Goal: Check status: Check status

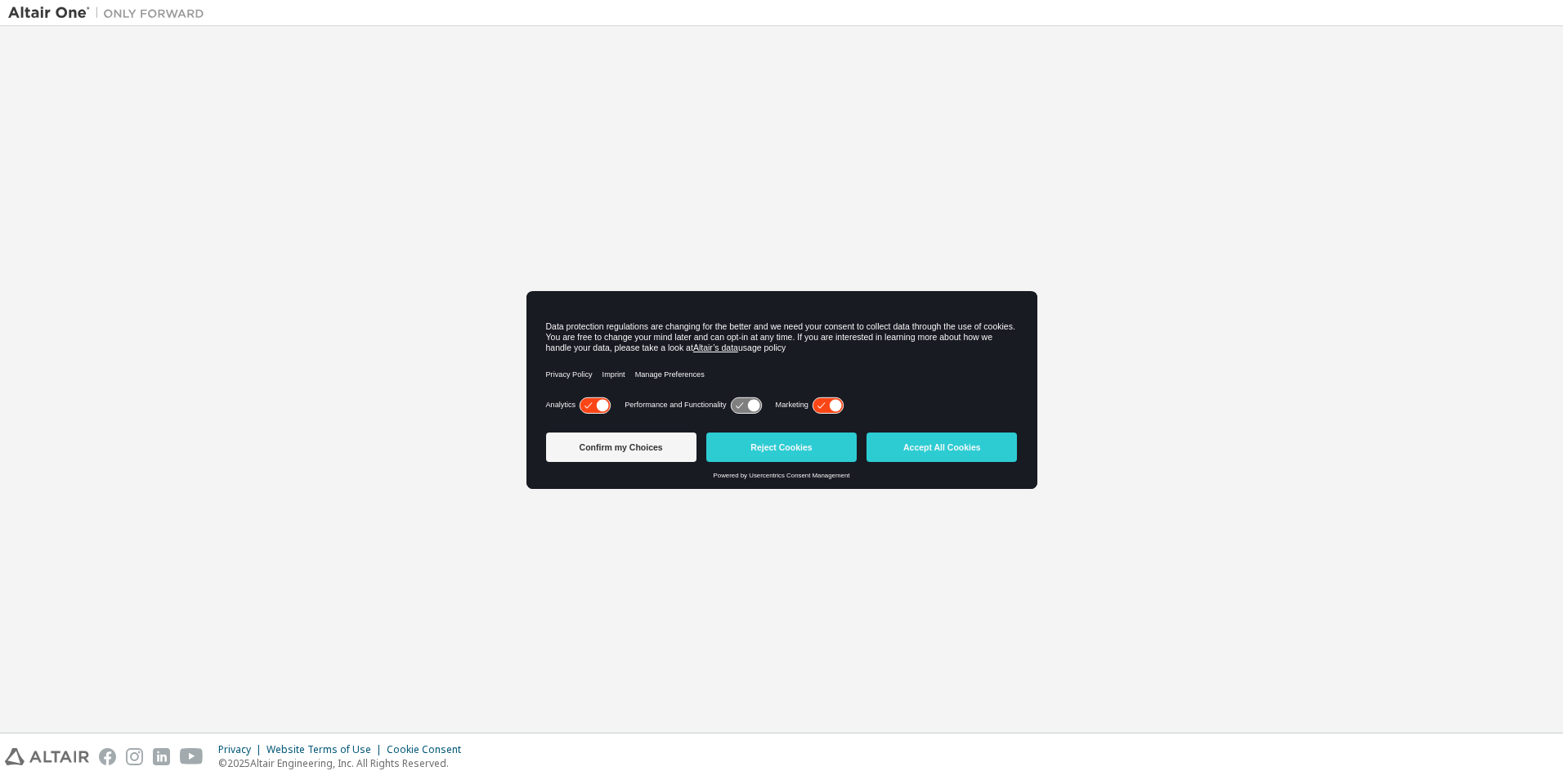
click at [599, 400] on icon at bounding box center [595, 405] width 30 height 16
click at [827, 402] on icon at bounding box center [828, 405] width 30 height 16
click at [630, 447] on button "Confirm my Choices" at bounding box center [621, 447] width 150 height 29
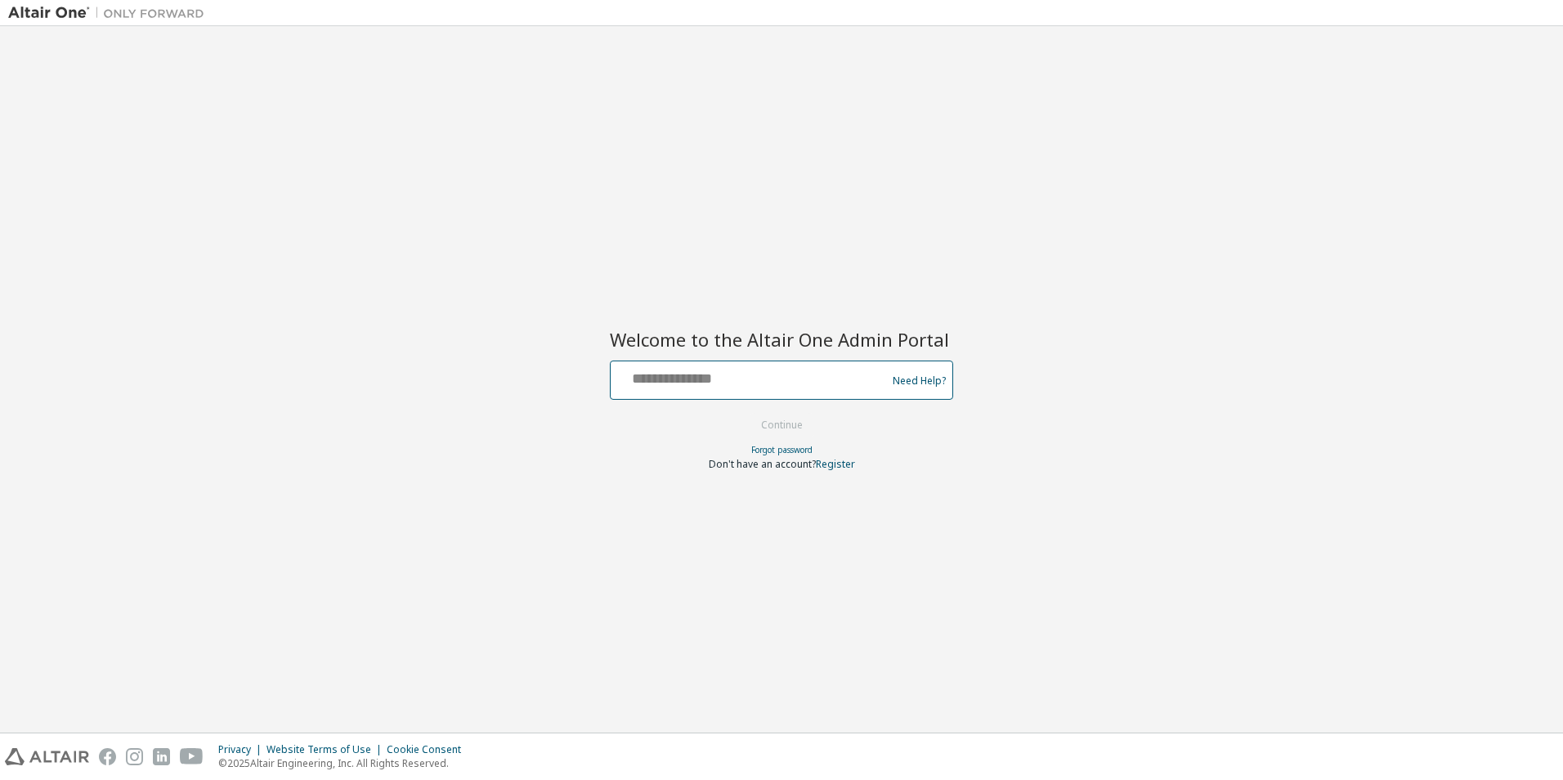
click at [697, 382] on input "text" at bounding box center [750, 377] width 267 height 24
type input "**********"
click at [798, 428] on button "Continue" at bounding box center [782, 425] width 76 height 25
click at [711, 387] on input "text" at bounding box center [750, 377] width 267 height 24
type input "**********"
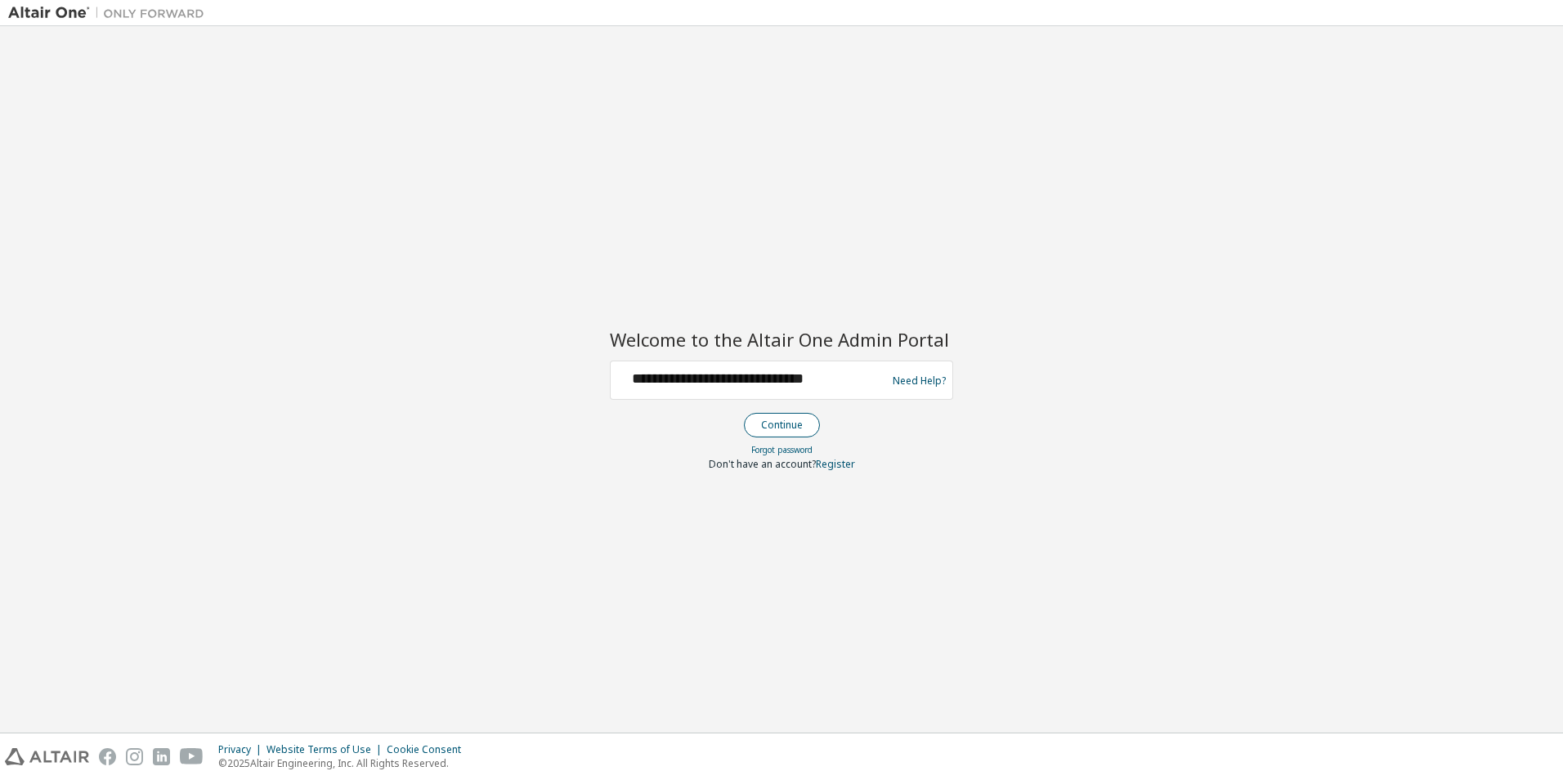
click at [792, 429] on button "Continue" at bounding box center [782, 425] width 76 height 25
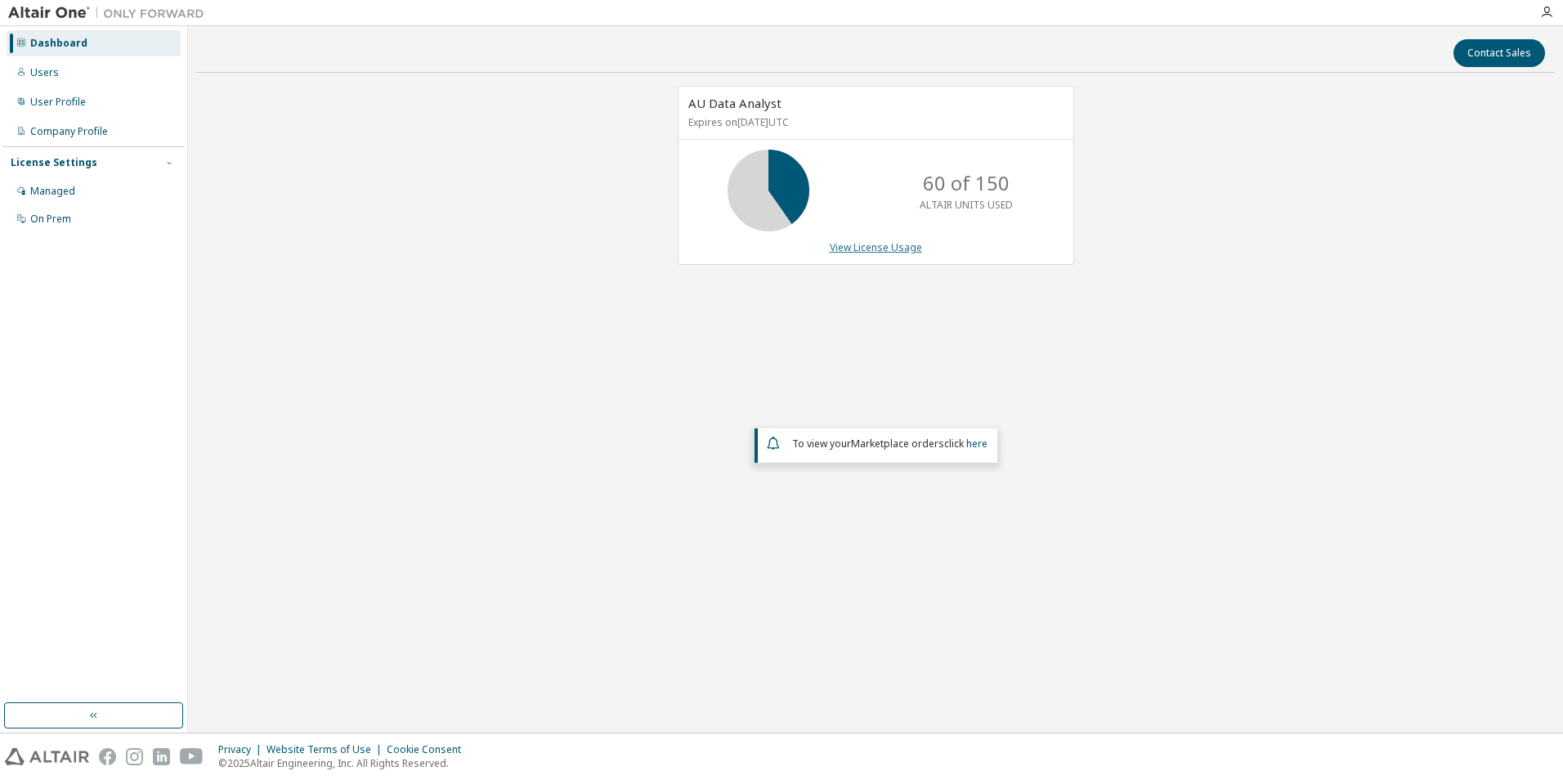
click at [870, 243] on link "View License Usage" at bounding box center [876, 247] width 92 height 14
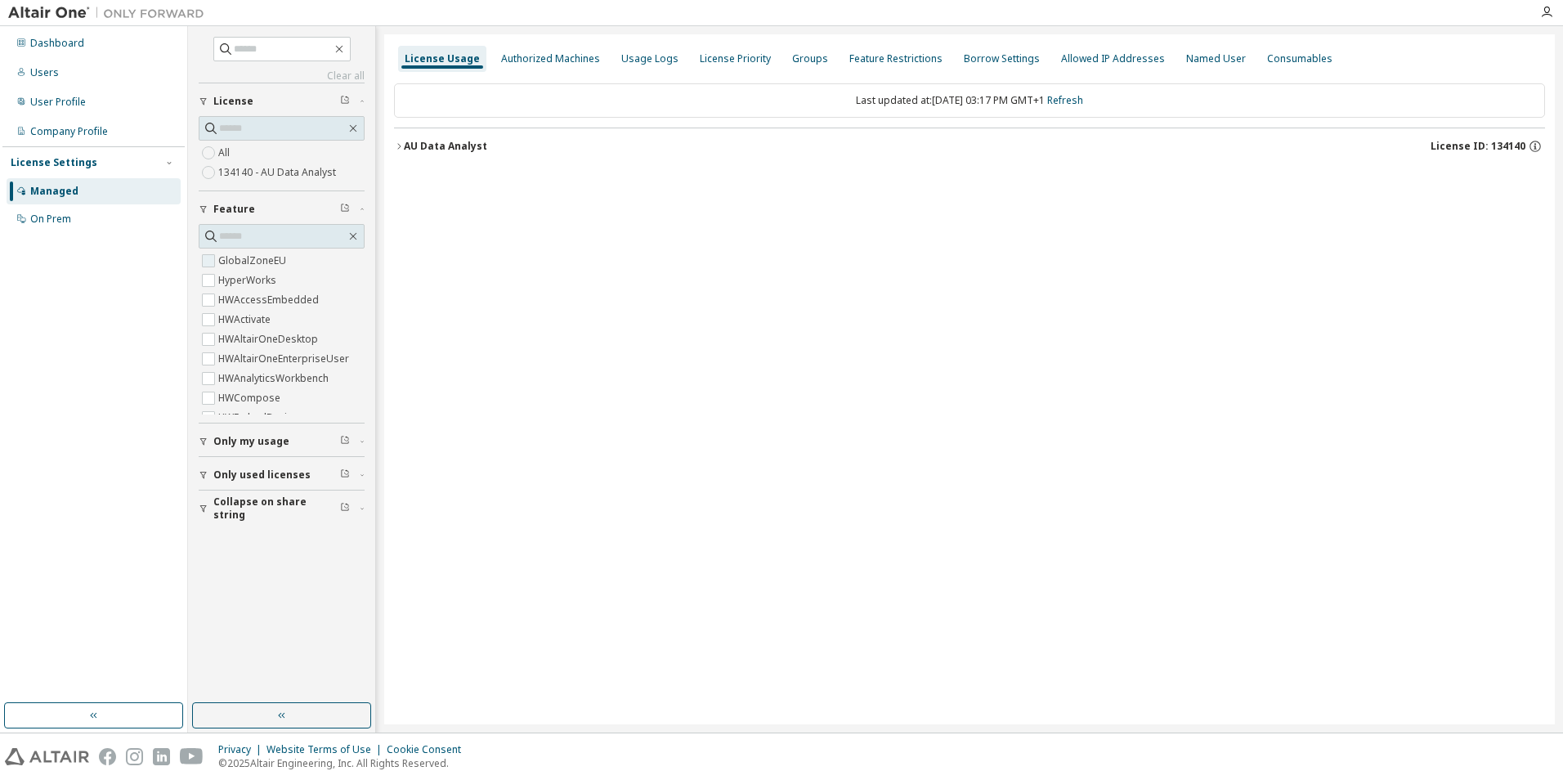
click at [240, 257] on label "GlobalZoneEU" at bounding box center [253, 261] width 71 height 20
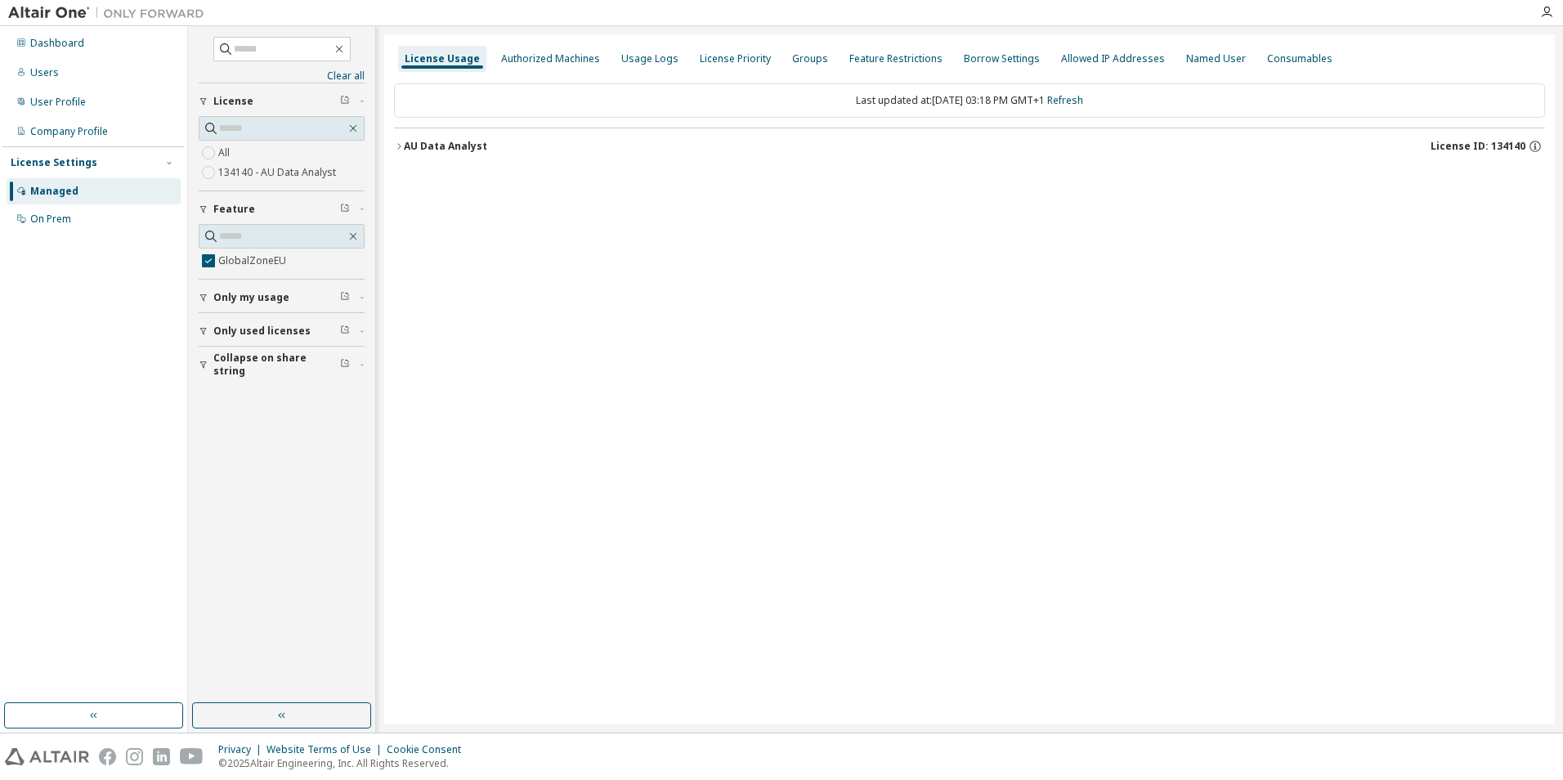
click at [233, 282] on button "Only my usage" at bounding box center [282, 298] width 166 height 36
click at [217, 292] on span "Only my usage" at bounding box center [251, 297] width 76 height 13
click at [352, 236] on icon "button" at bounding box center [353, 236] width 13 height 13
click at [252, 261] on label "GlobalZoneEU" at bounding box center [253, 261] width 71 height 20
click at [355, 235] on icon "button" at bounding box center [353, 236] width 13 height 13
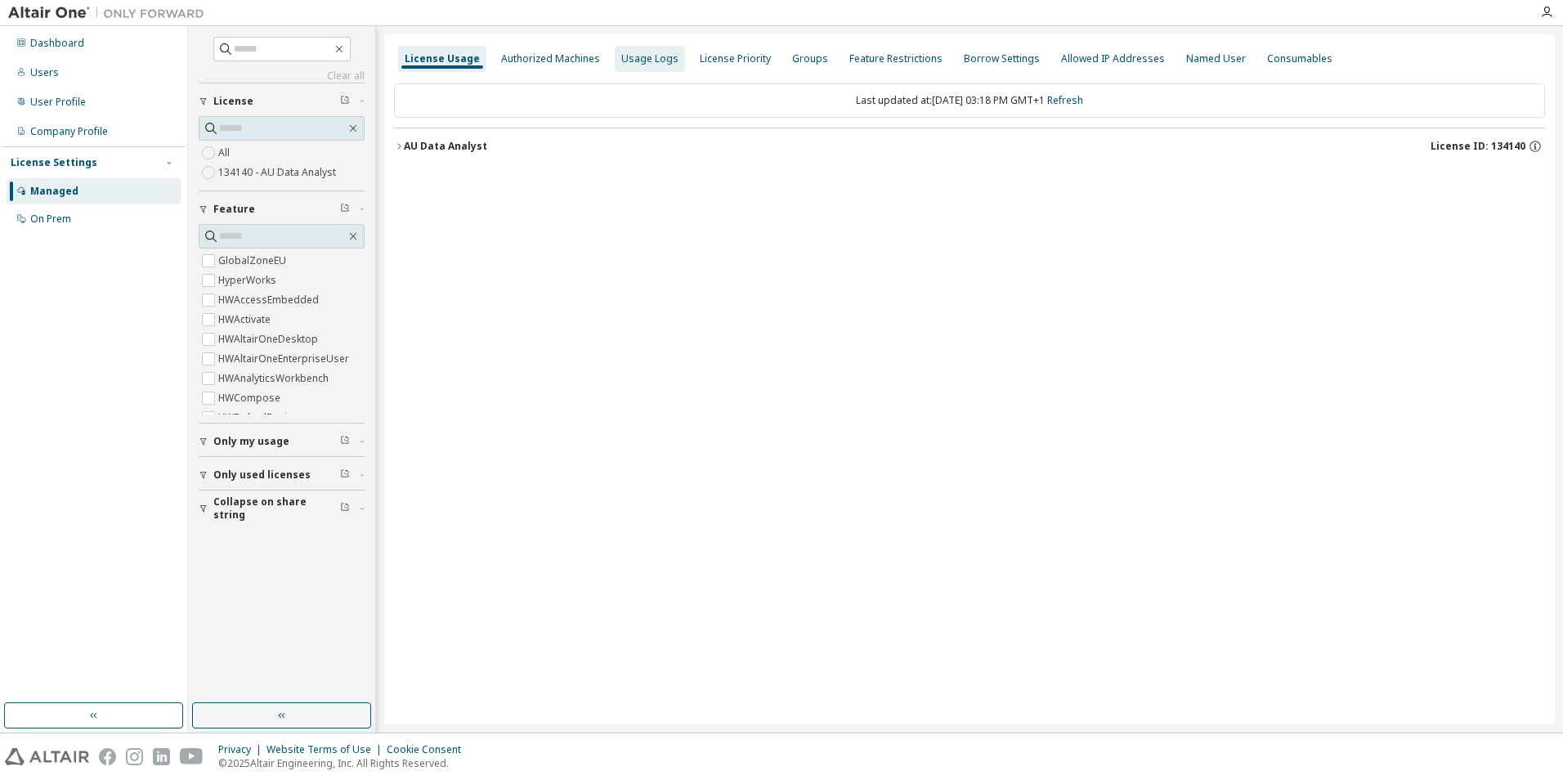
click at [627, 61] on div "Usage Logs" at bounding box center [649, 58] width 57 height 13
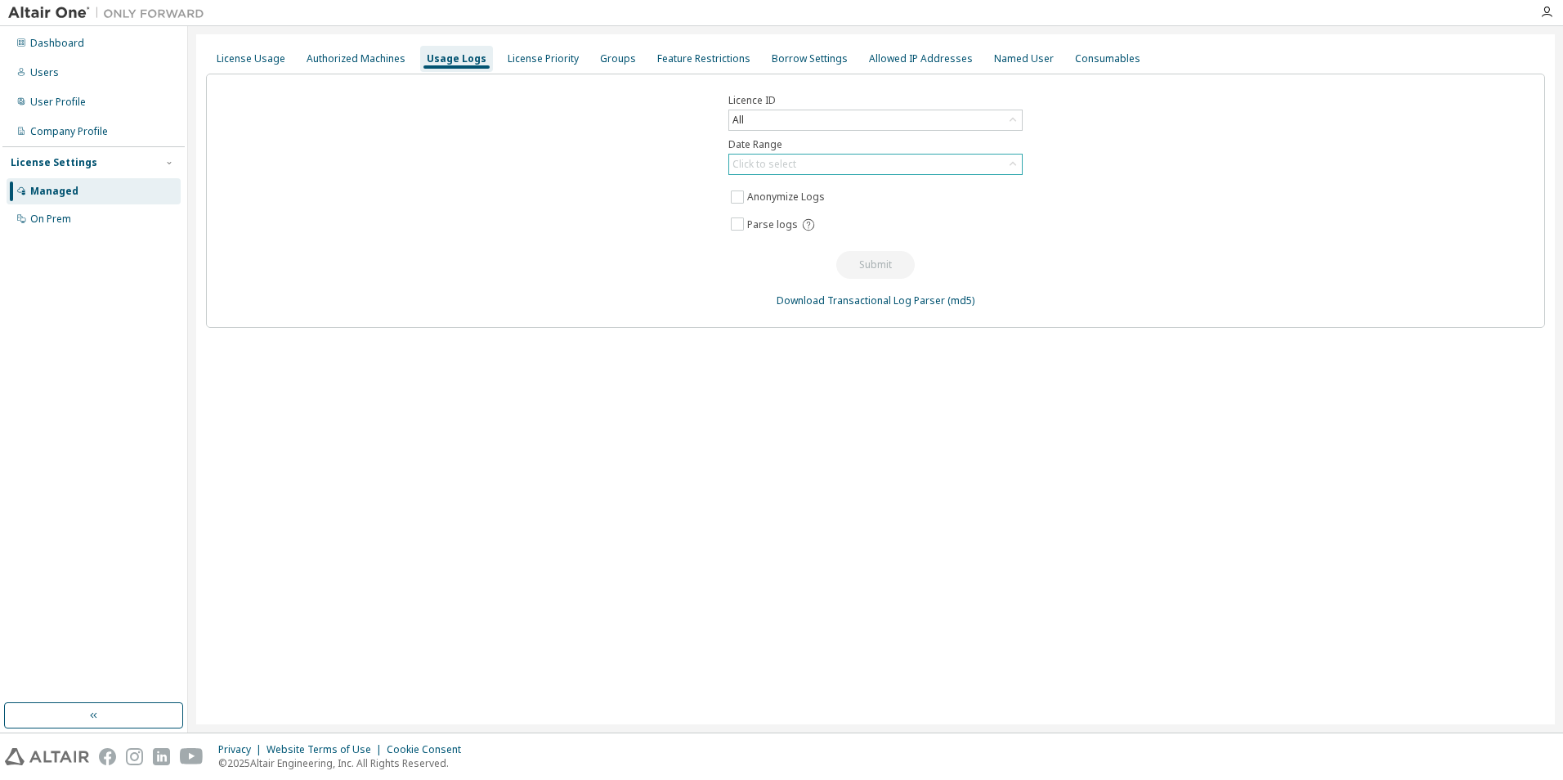
click at [1015, 164] on icon at bounding box center [1013, 164] width 7 height 4
click at [777, 206] on li "Last 30 days" at bounding box center [874, 210] width 289 height 21
click at [877, 262] on button "Submit" at bounding box center [875, 265] width 78 height 28
click at [259, 62] on div "License Usage" at bounding box center [251, 58] width 69 height 13
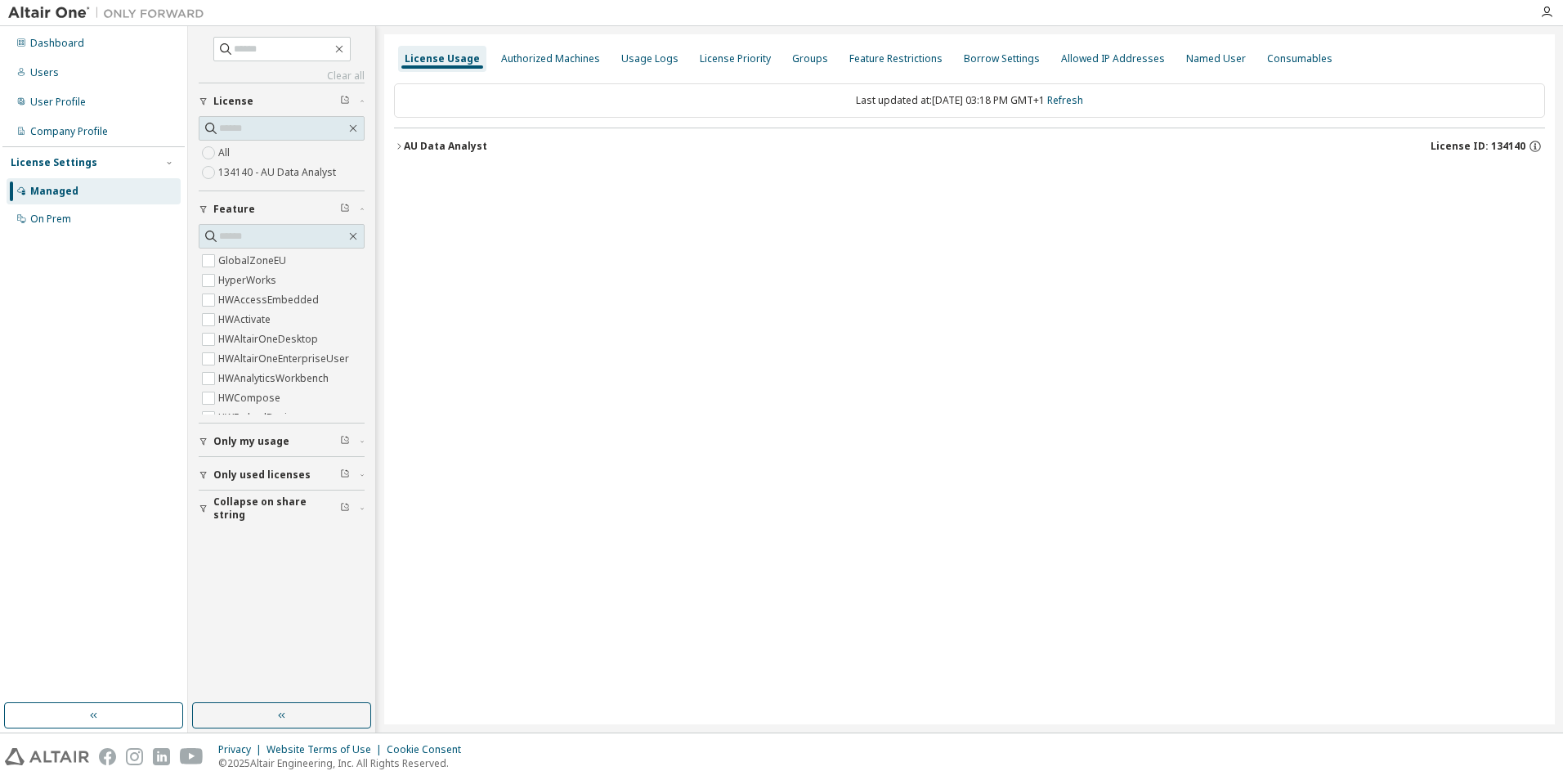
click at [399, 147] on icon "button" at bounding box center [399, 146] width 10 height 10
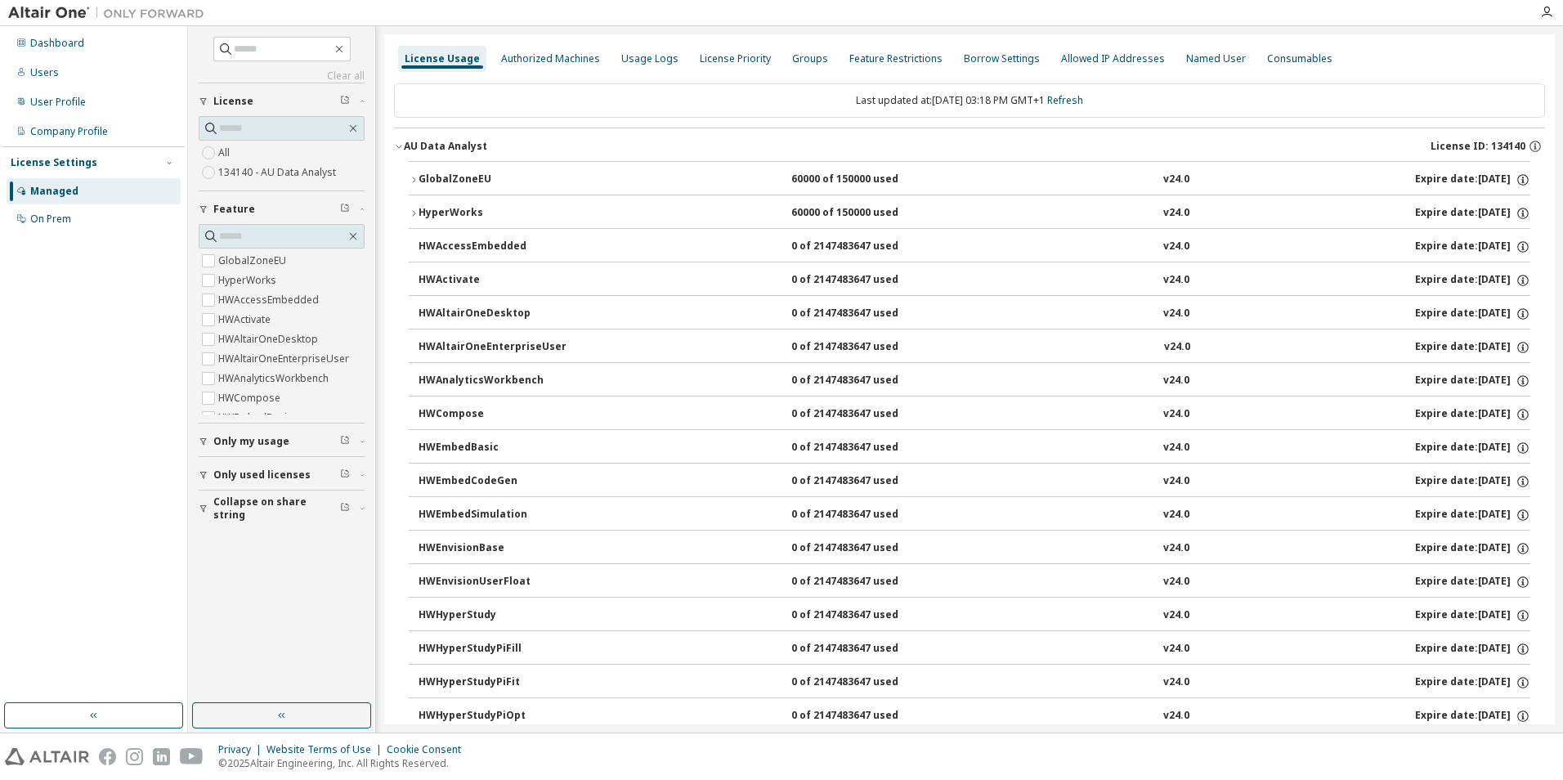
click at [410, 177] on icon "button" at bounding box center [414, 180] width 10 height 10
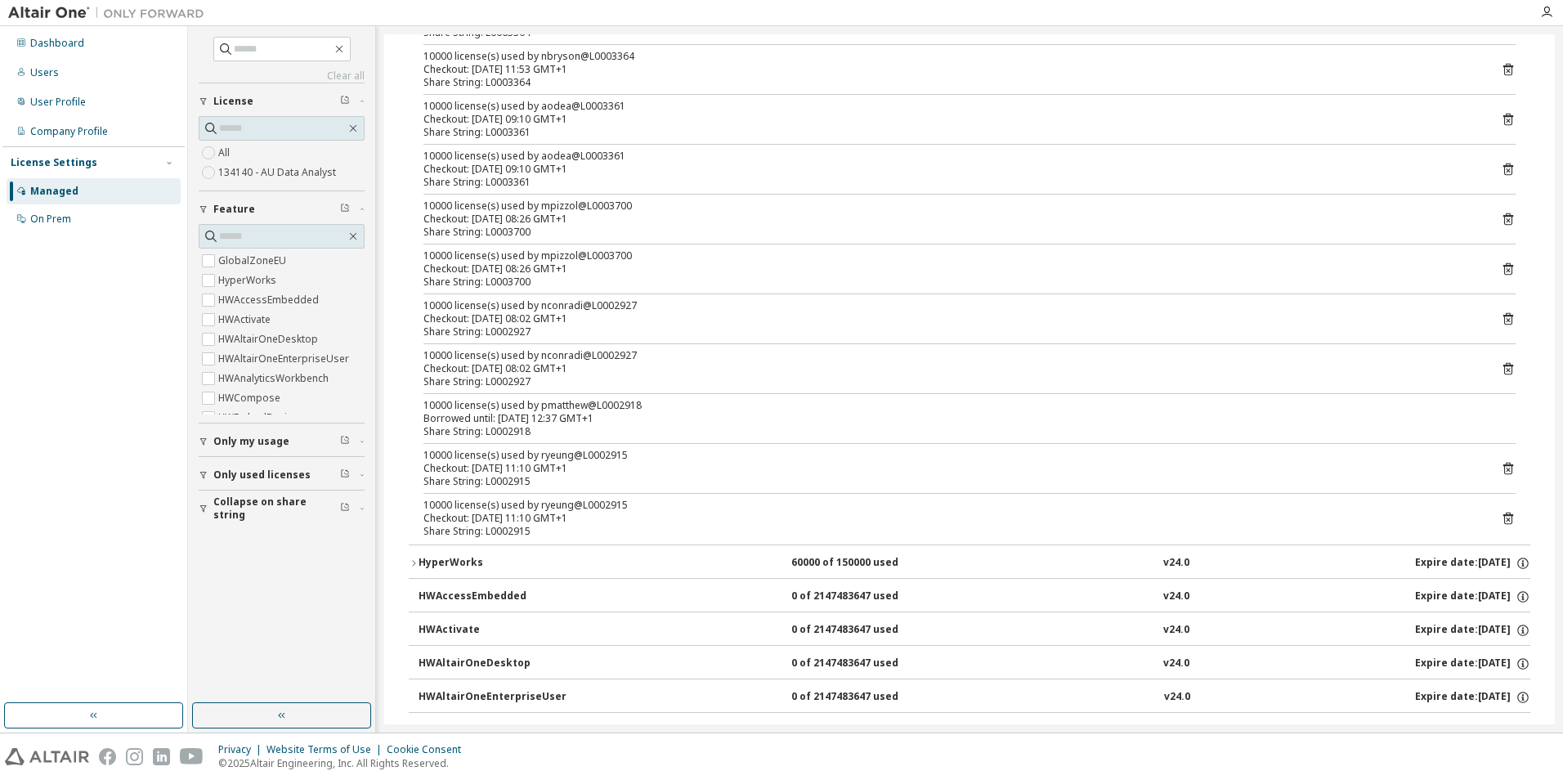
scroll to position [245, 0]
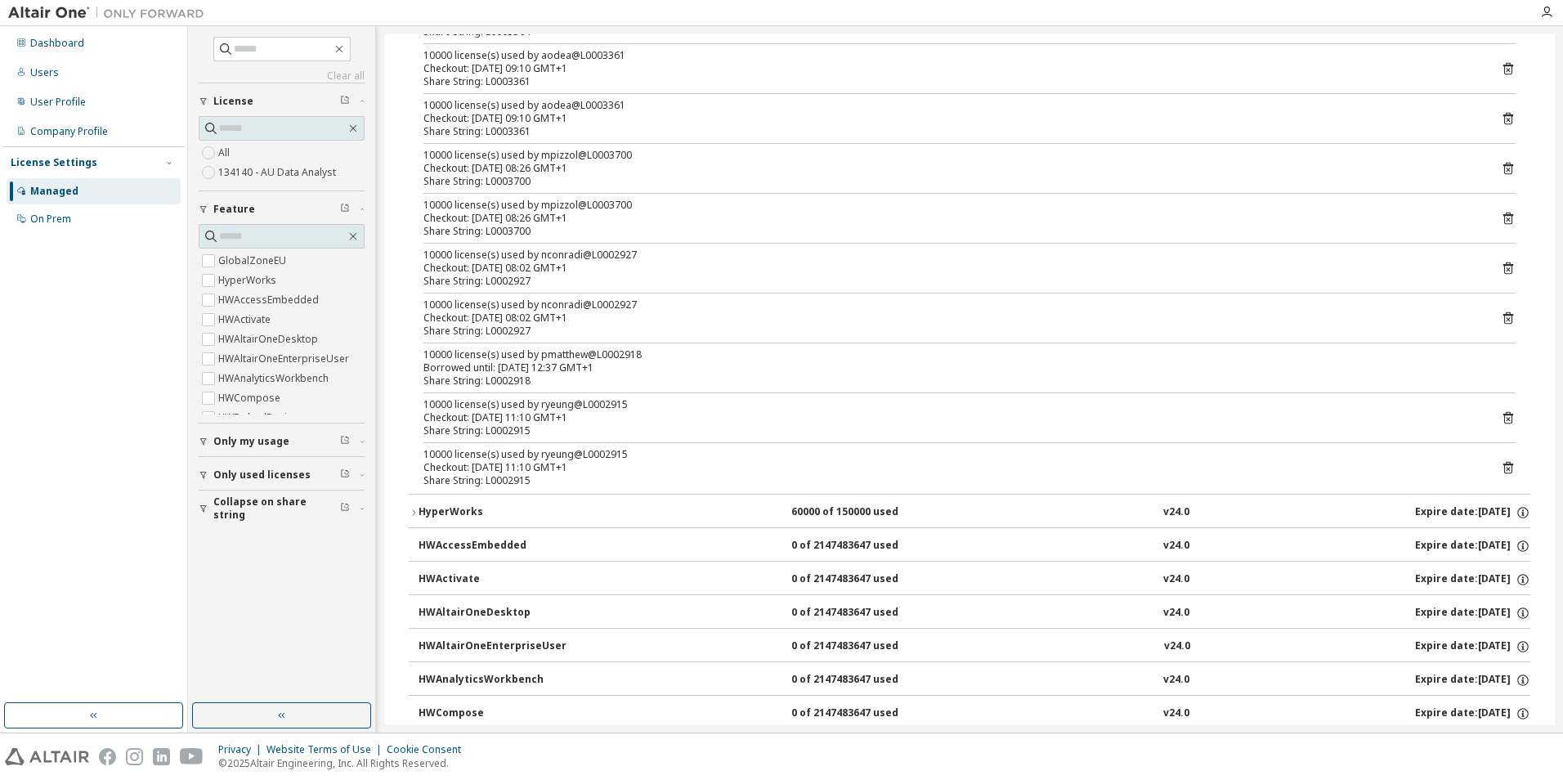
click at [411, 512] on icon "button" at bounding box center [414, 513] width 10 height 10
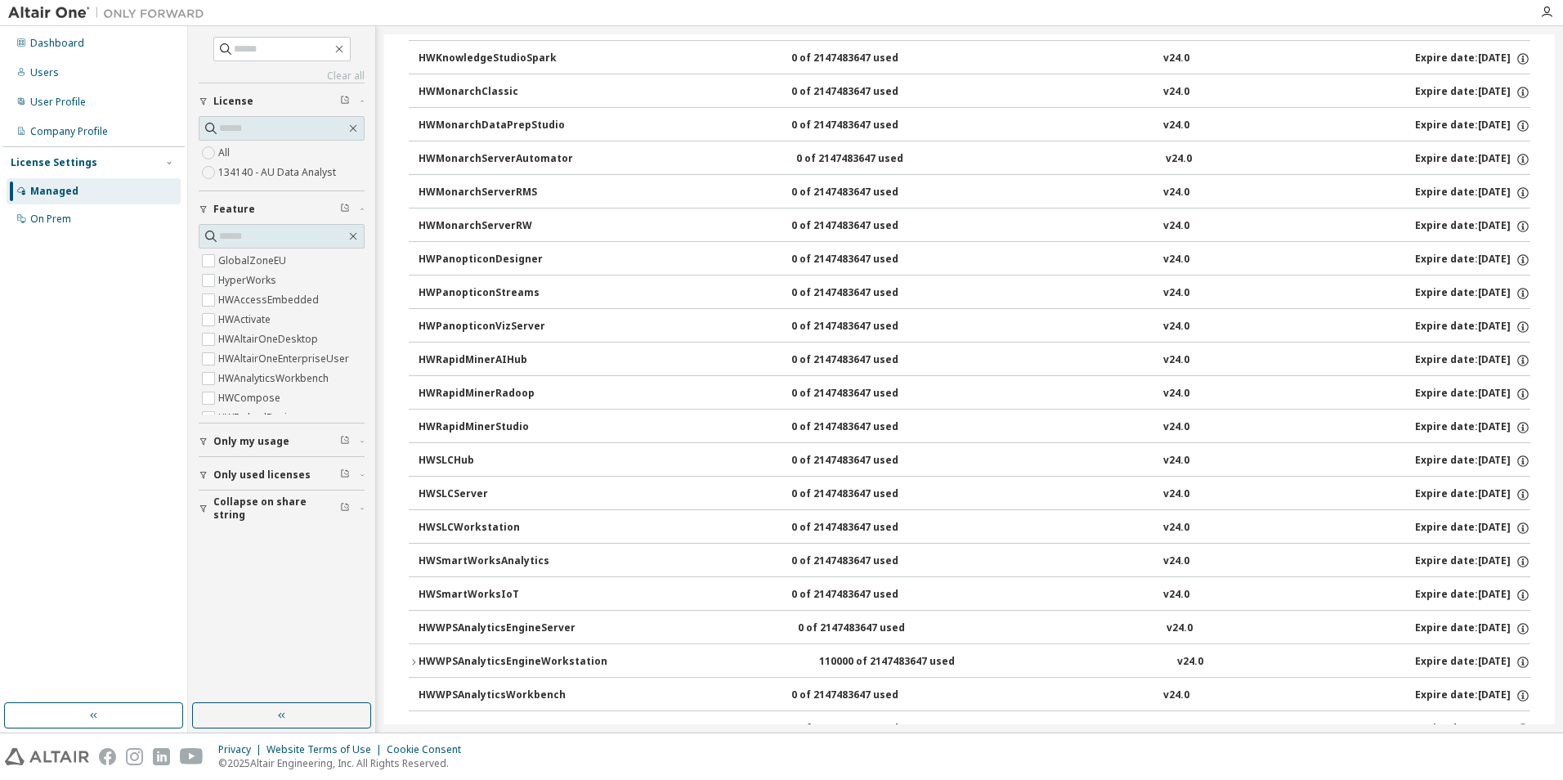
scroll to position [1930, 0]
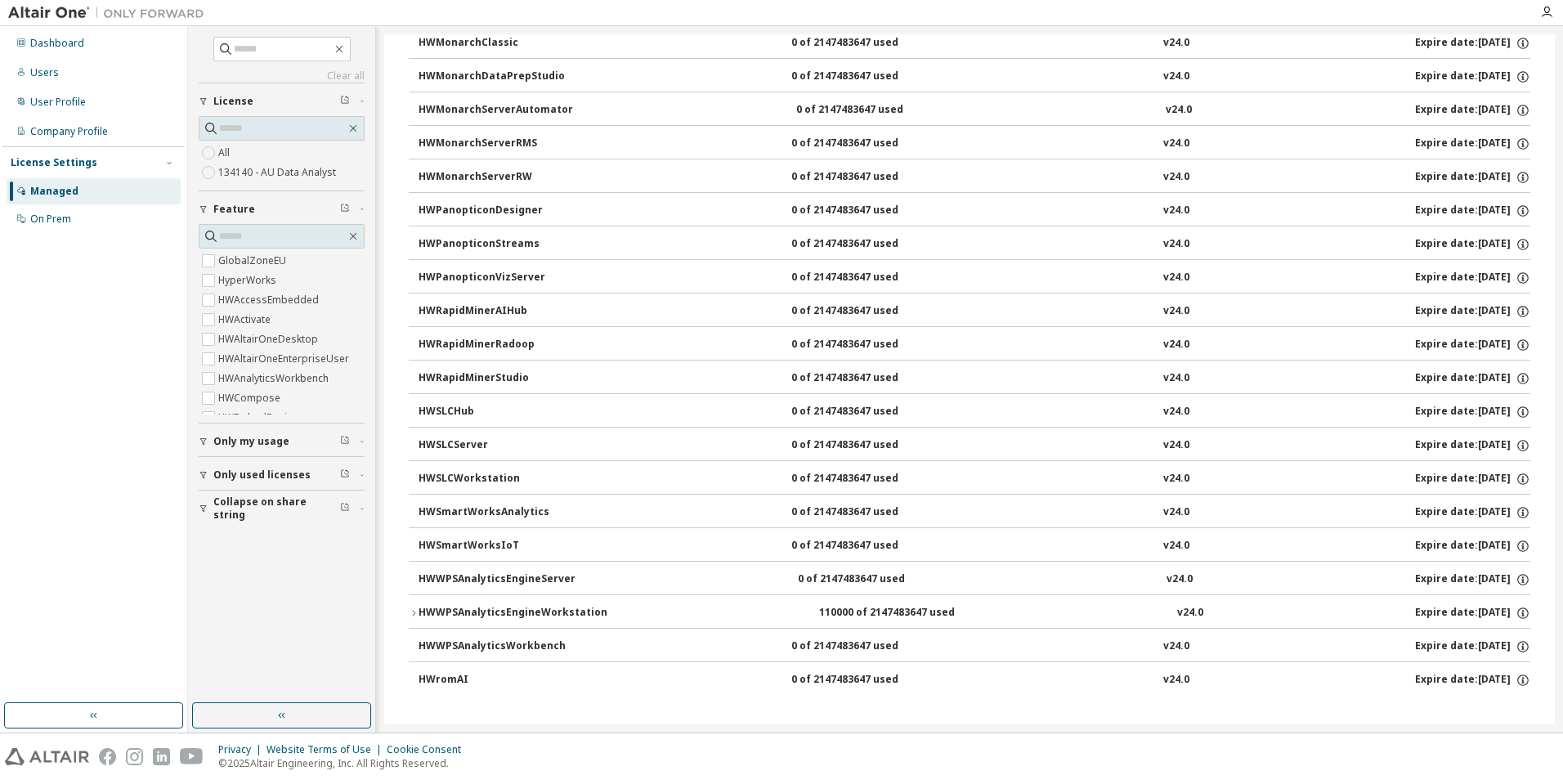
click at [410, 608] on icon "button" at bounding box center [414, 613] width 10 height 10
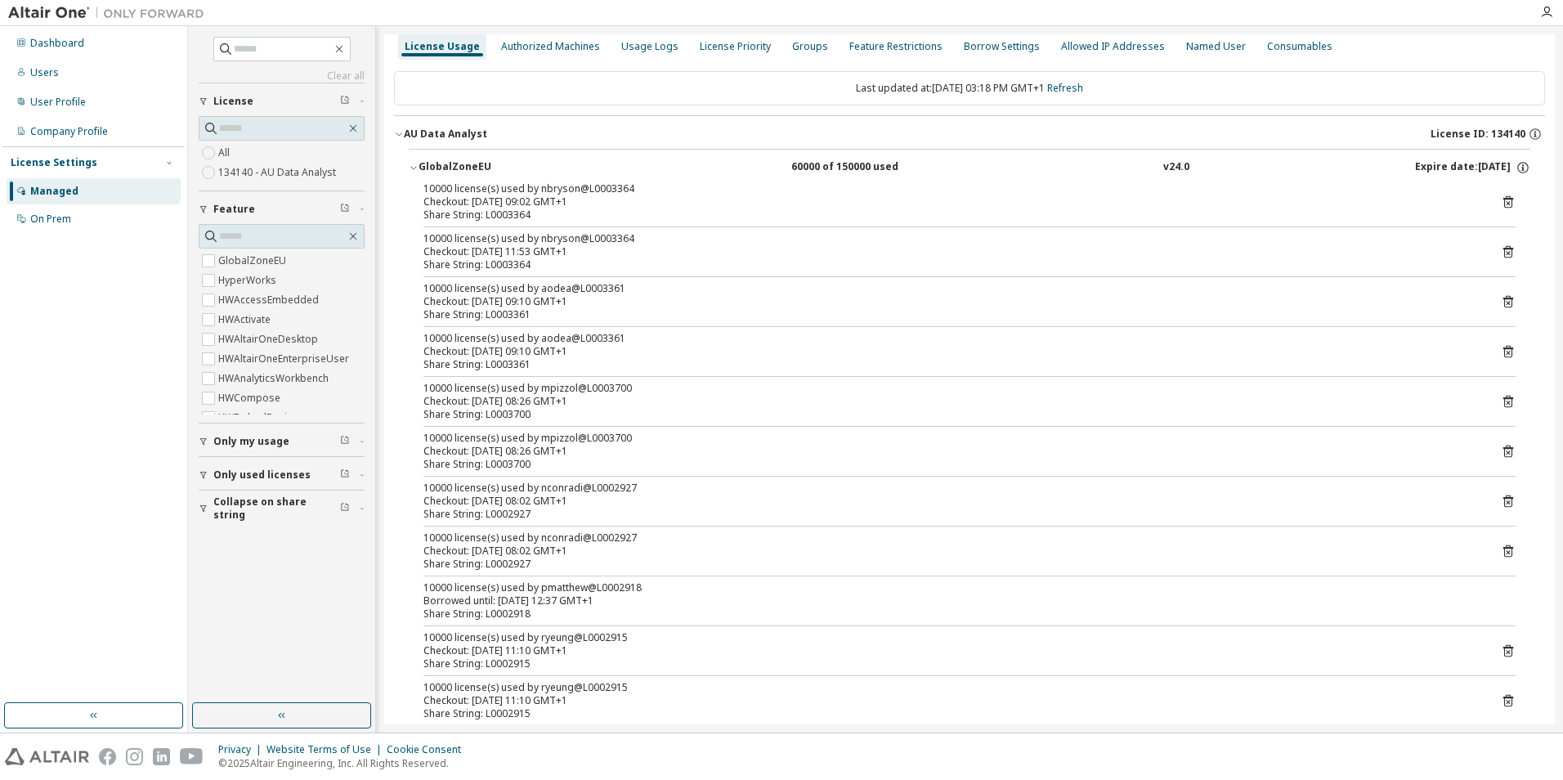
scroll to position [0, 0]
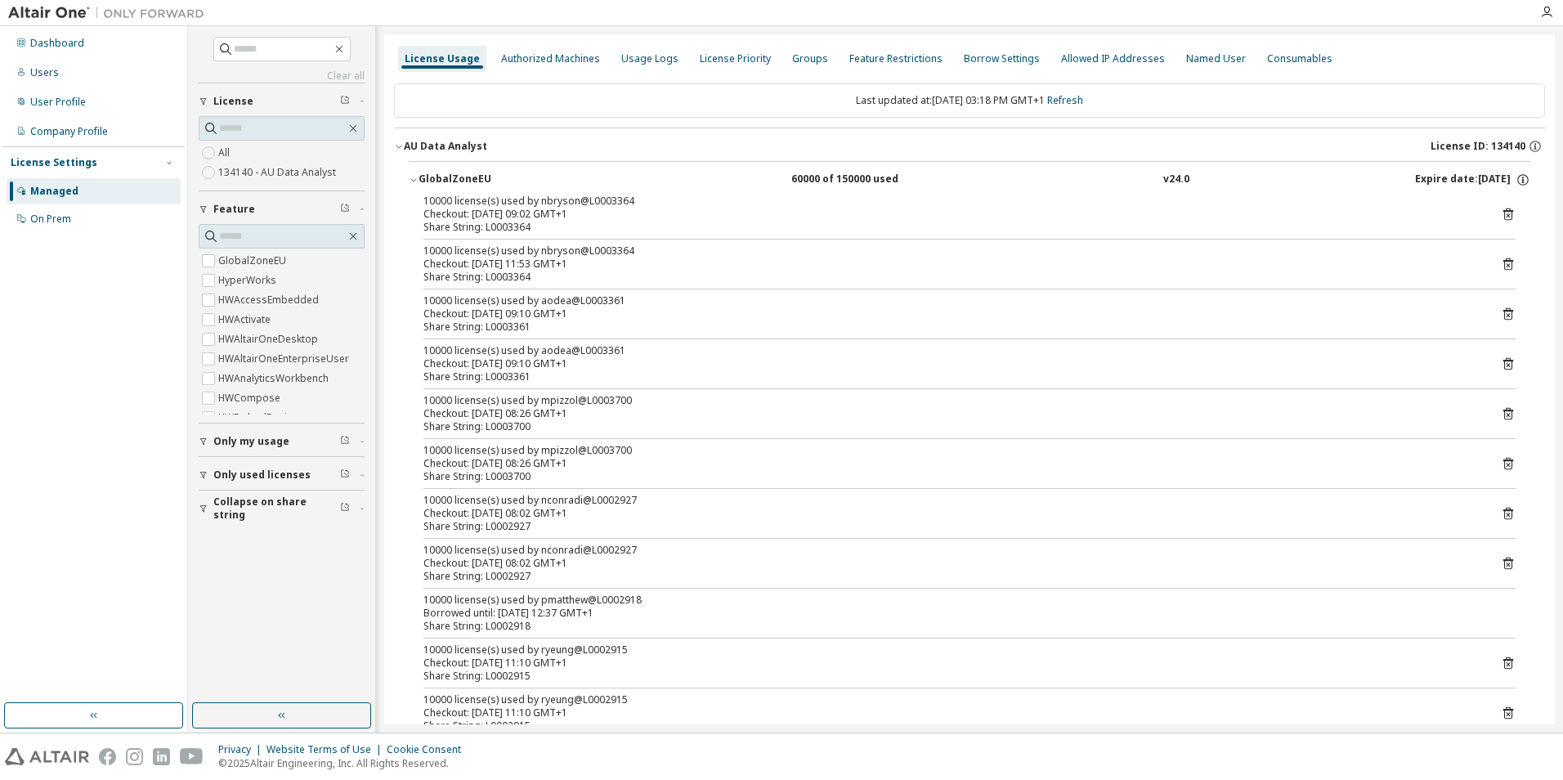
click at [201, 477] on icon "button" at bounding box center [204, 475] width 10 height 10
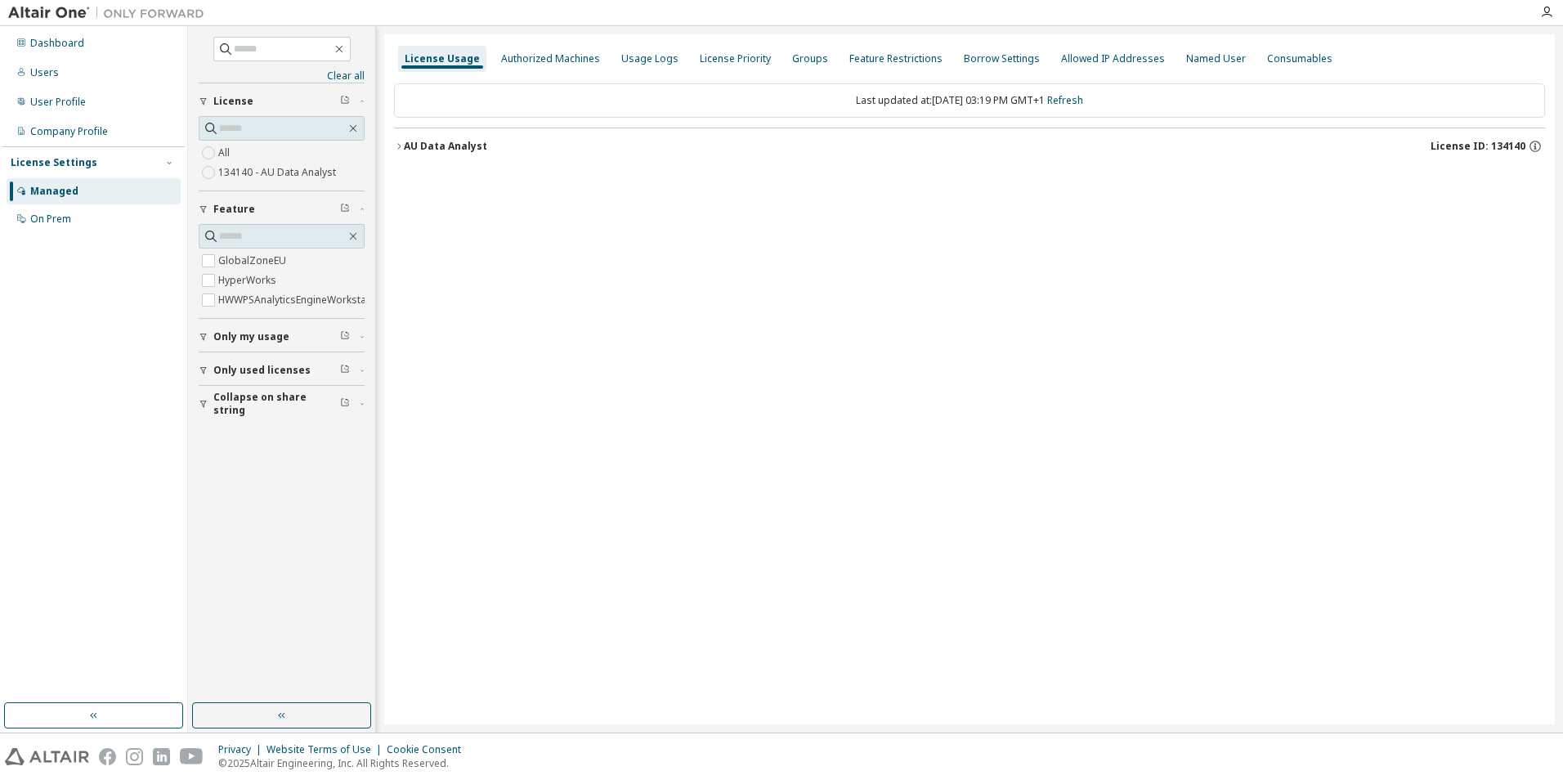
click at [392, 144] on div "License Usage Authorized Machines Usage Logs License Priority Groups Feature Re…" at bounding box center [969, 379] width 1171 height 690
click at [397, 144] on icon "button" at bounding box center [399, 146] width 10 height 10
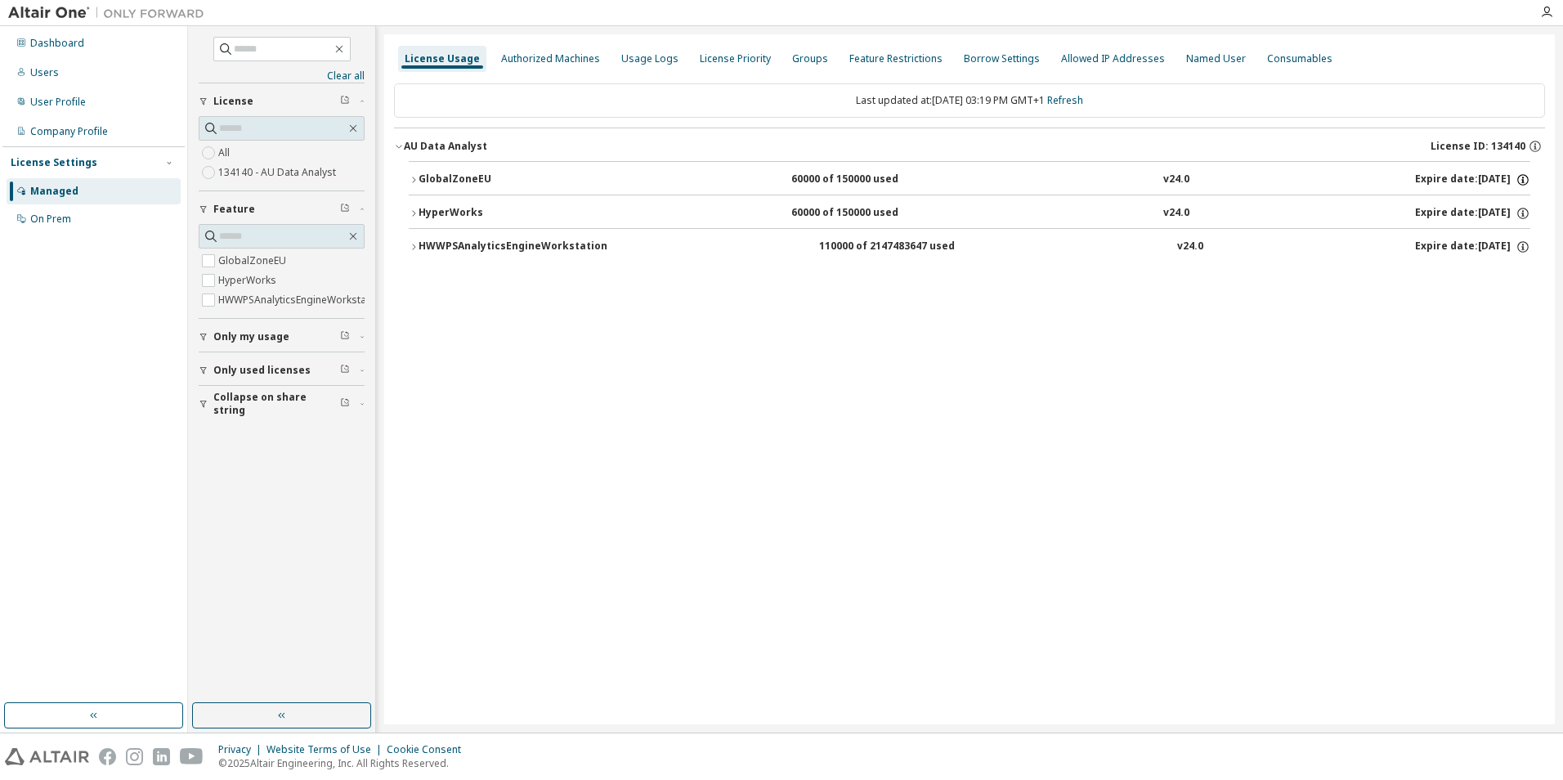
click at [1524, 178] on icon "button" at bounding box center [1523, 180] width 15 height 15
click at [1485, 323] on div "License Usage Authorized Machines Usage Logs License Priority Groups Feature Re…" at bounding box center [969, 379] width 1171 height 690
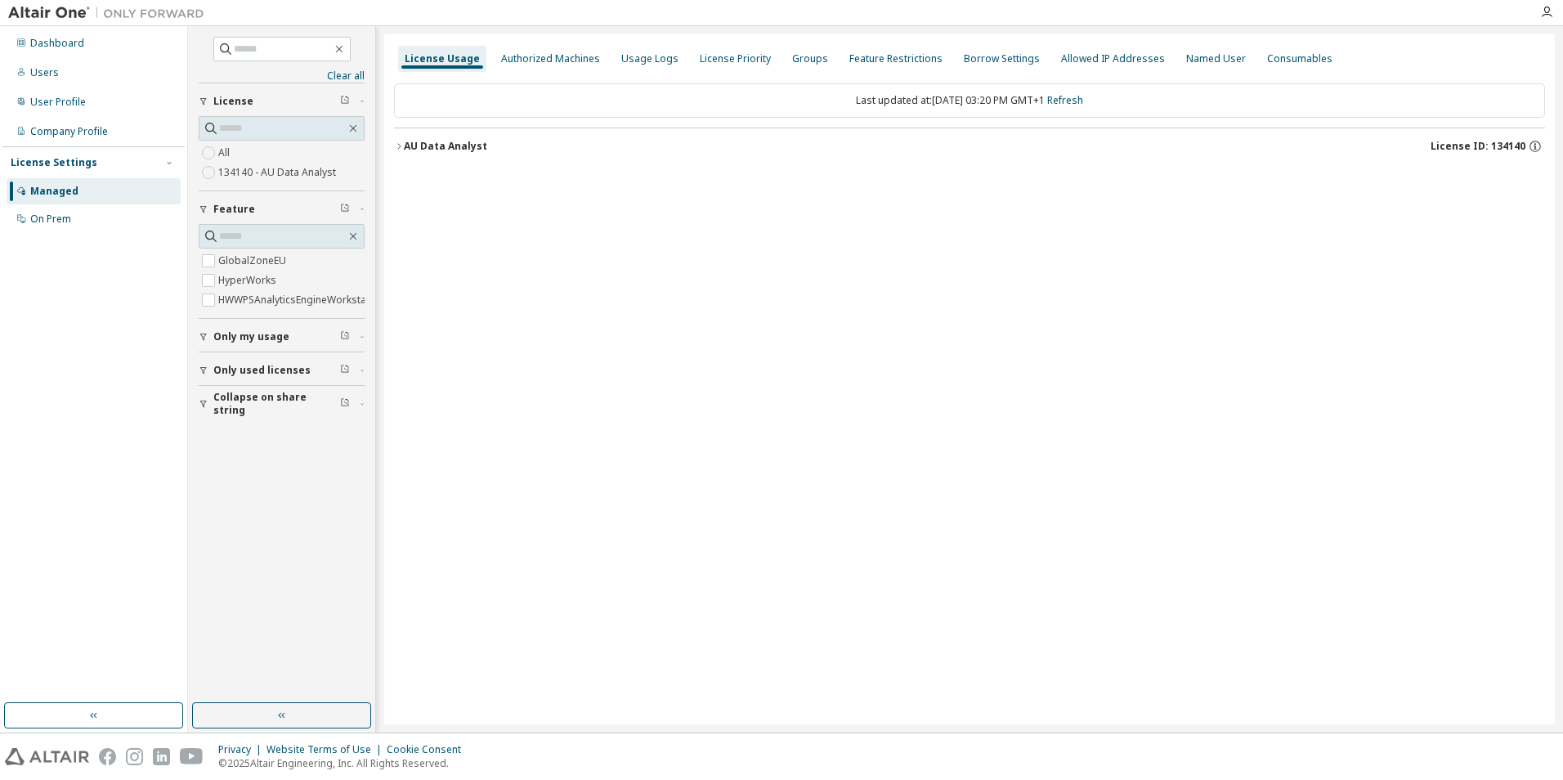
click at [399, 143] on icon "button" at bounding box center [399, 146] width 10 height 10
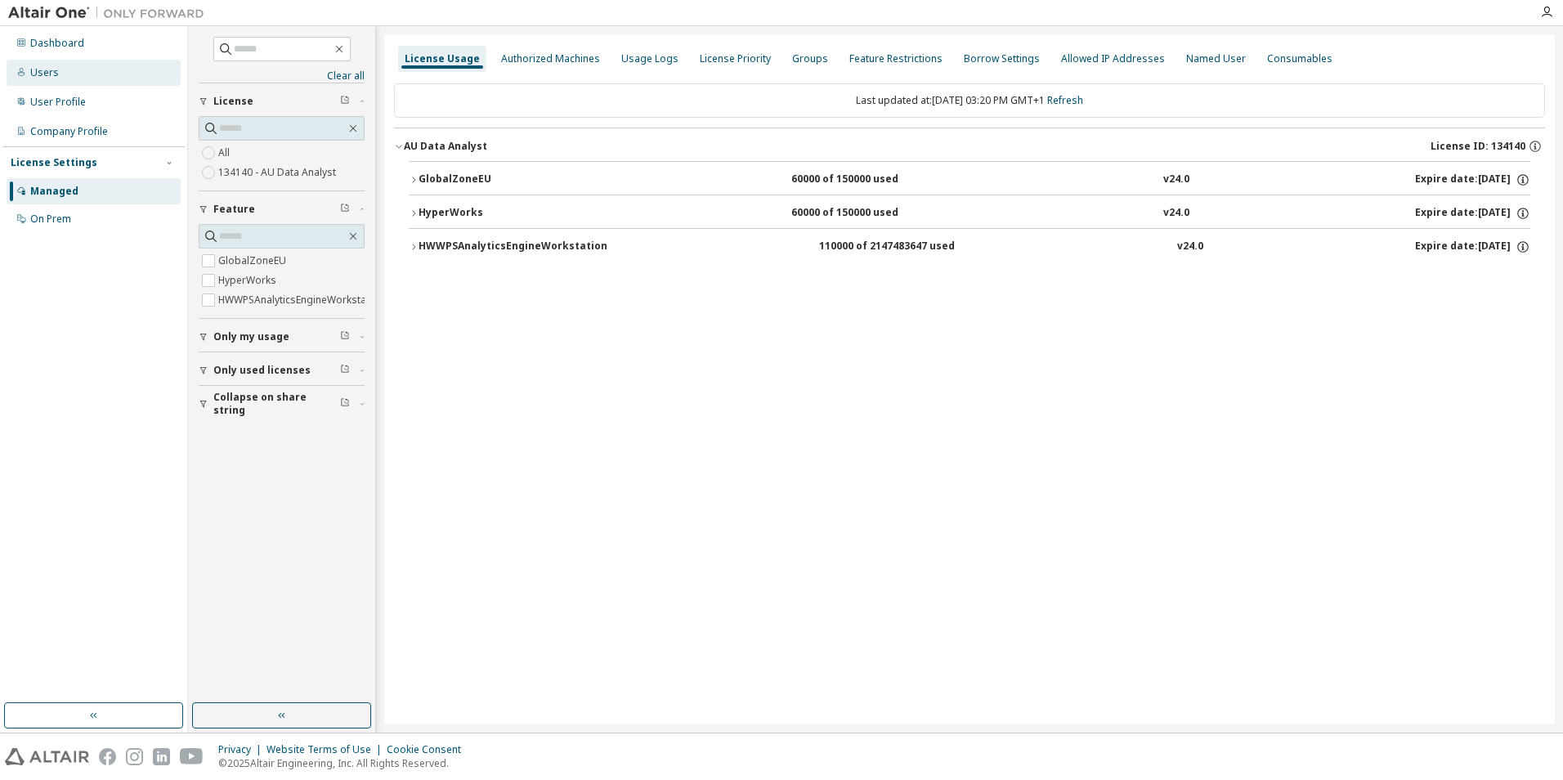
click at [47, 65] on div "Users" at bounding box center [94, 73] width 174 height 26
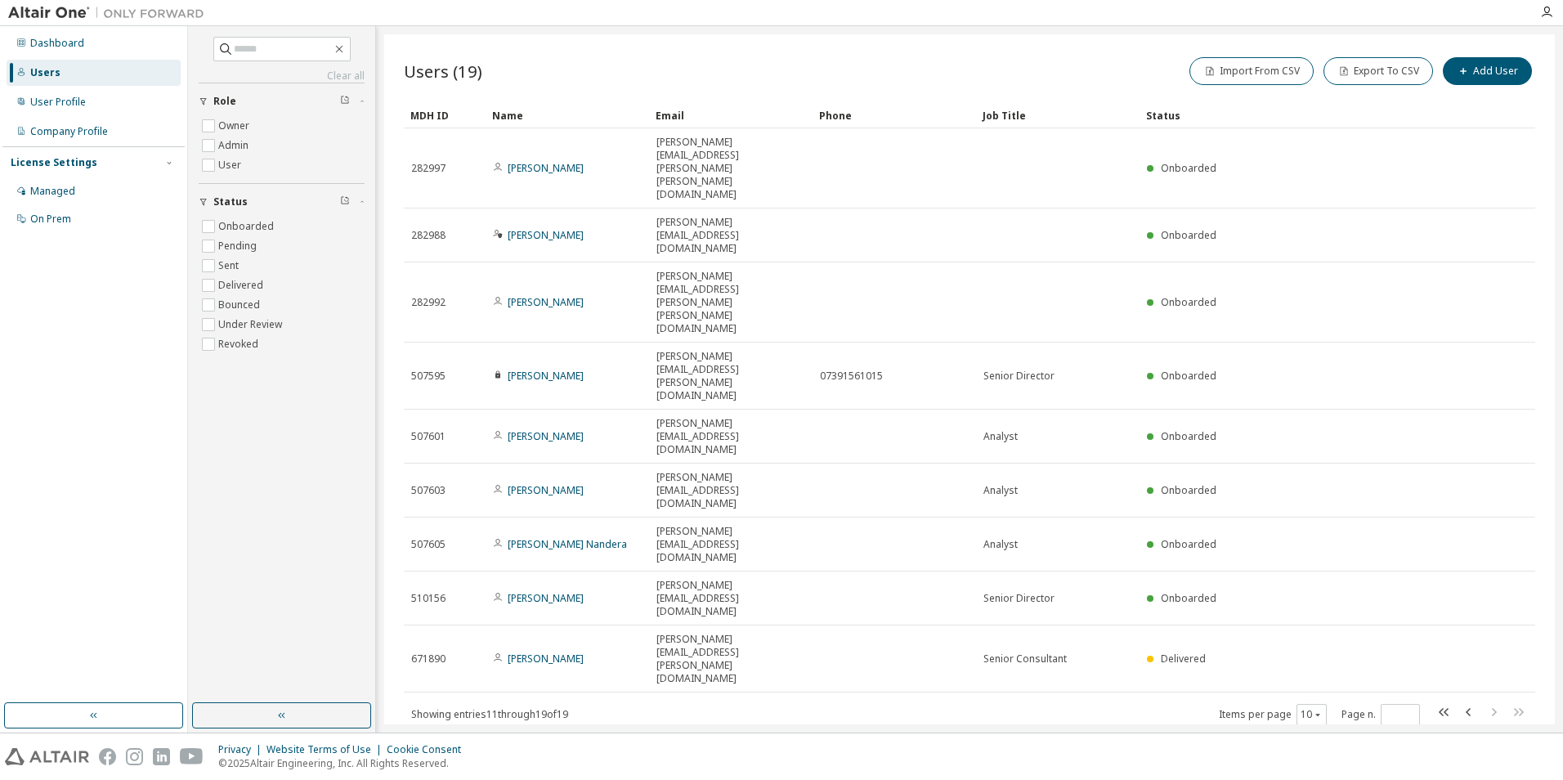
click at [1330, 702] on div "Items per page 10 Page n. *" at bounding box center [1373, 714] width 309 height 24
click at [1320, 710] on icon "button" at bounding box center [1318, 715] width 10 height 10
click at [1328, 486] on div "50" at bounding box center [1362, 495] width 131 height 20
type input "*"
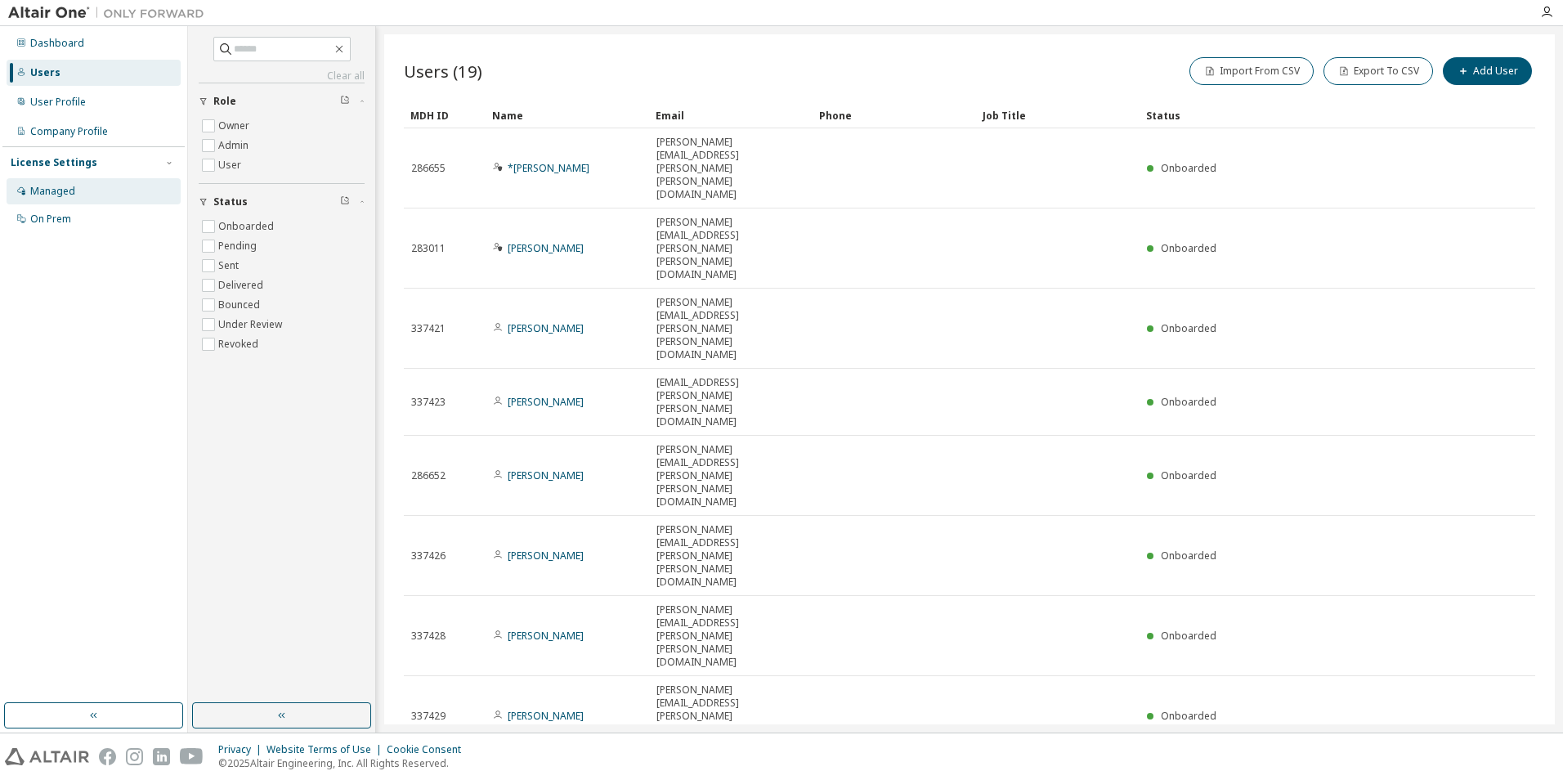
click at [87, 187] on div "Managed" at bounding box center [94, 191] width 174 height 26
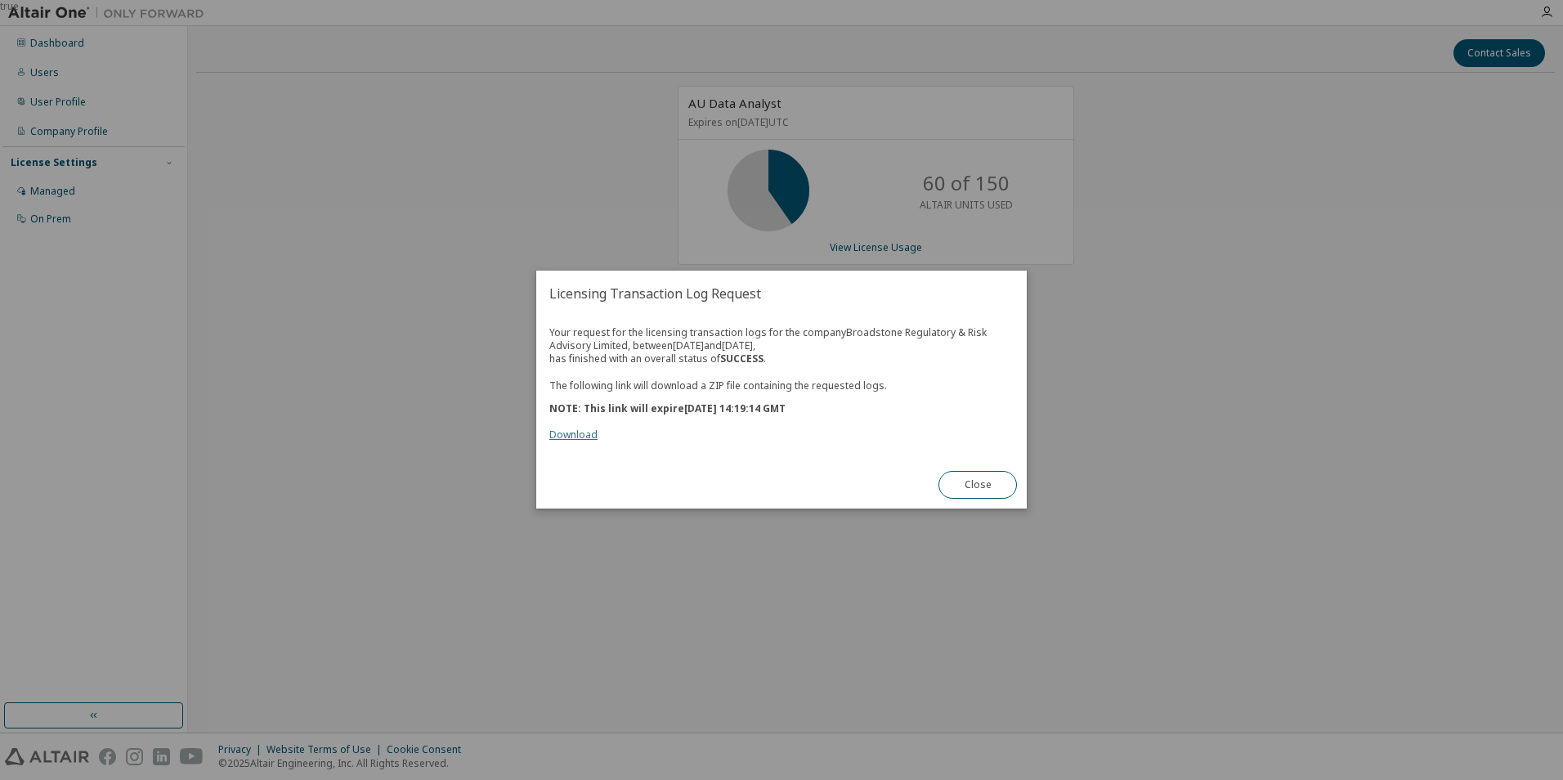
click at [563, 433] on link "Download" at bounding box center [573, 435] width 48 height 14
click at [1003, 486] on button "Close" at bounding box center [978, 486] width 78 height 28
